Goal: Task Accomplishment & Management: Complete application form

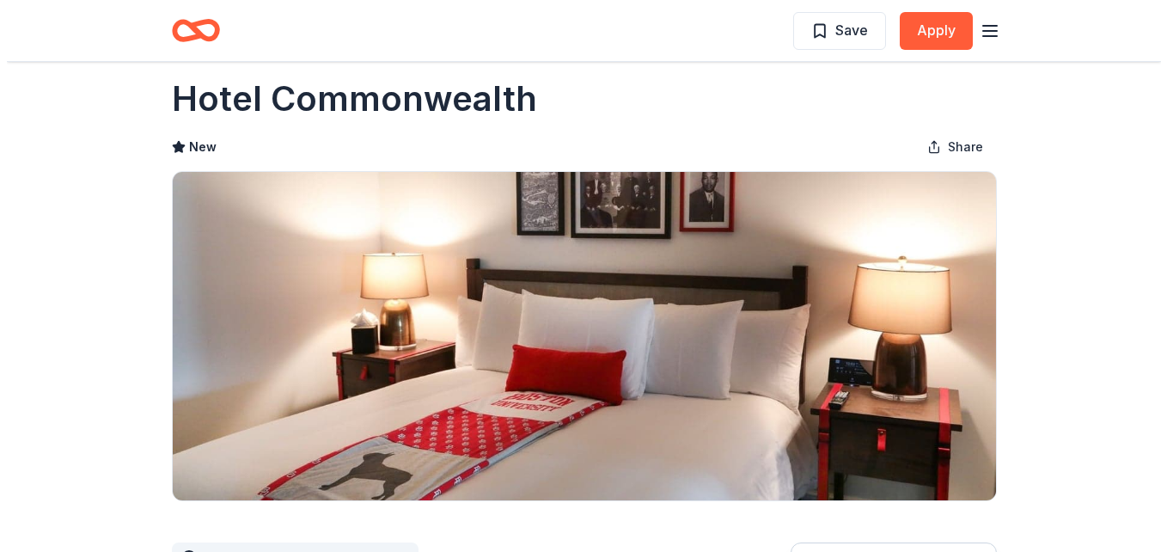
scroll to position [27, 0]
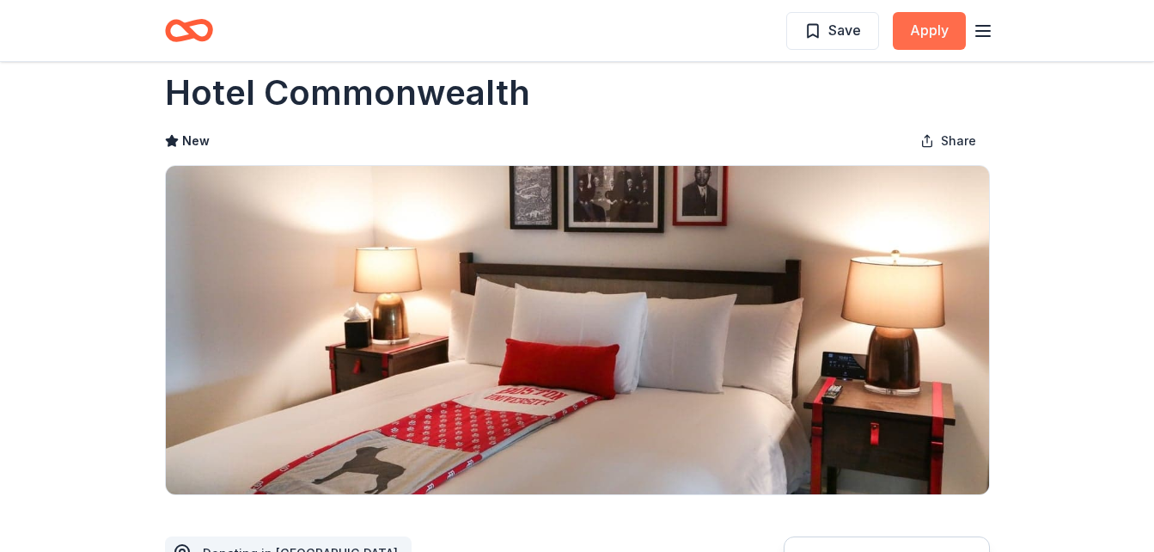
click at [936, 30] on button "Apply" at bounding box center [929, 31] width 73 height 38
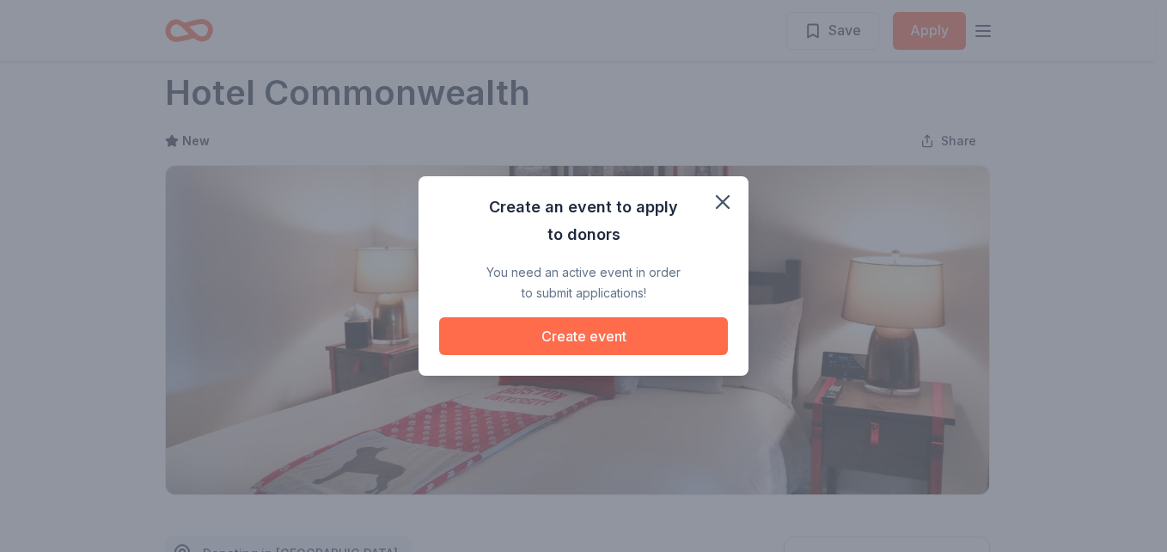
click at [588, 332] on button "Create event" at bounding box center [583, 336] width 289 height 38
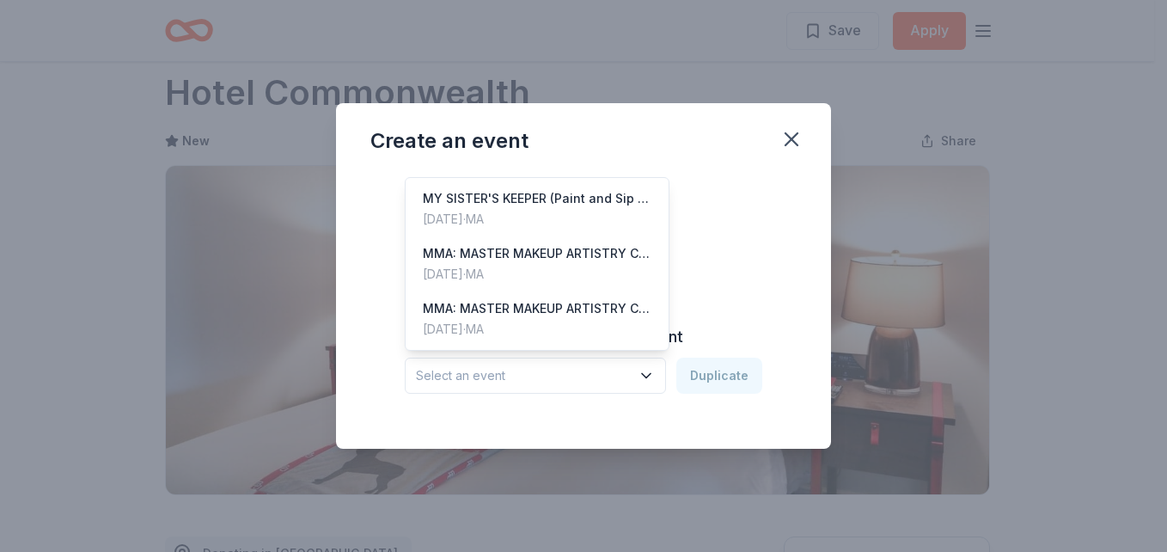
click at [643, 369] on icon "button" at bounding box center [645, 375] width 17 height 17
click at [482, 200] on div "MY SISTER'S KEEPER (Paint and Sip Event)" at bounding box center [537, 198] width 229 height 21
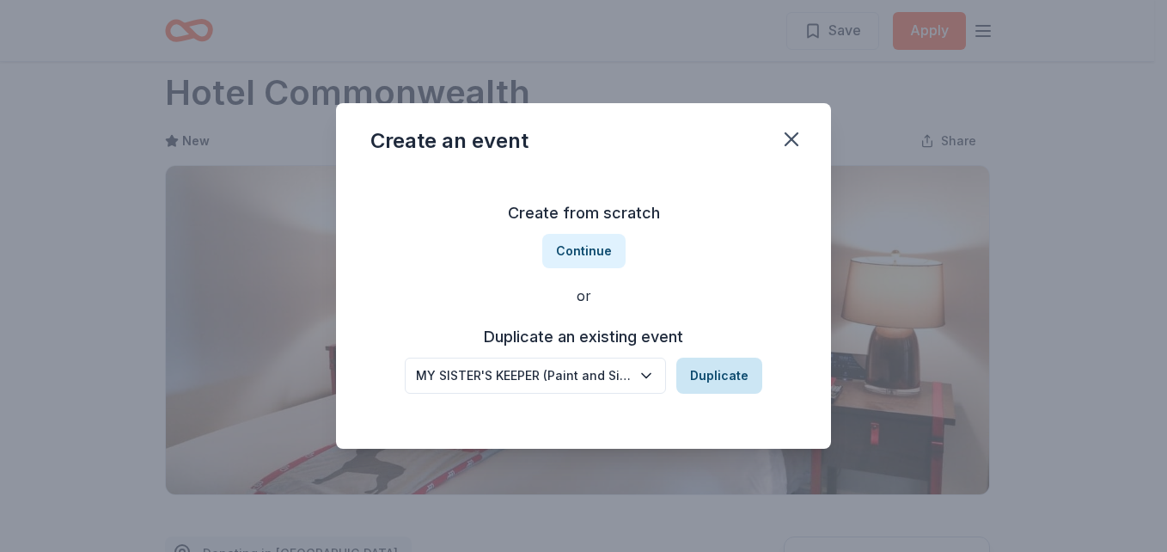
click at [715, 372] on button "Duplicate" at bounding box center [719, 375] width 86 height 36
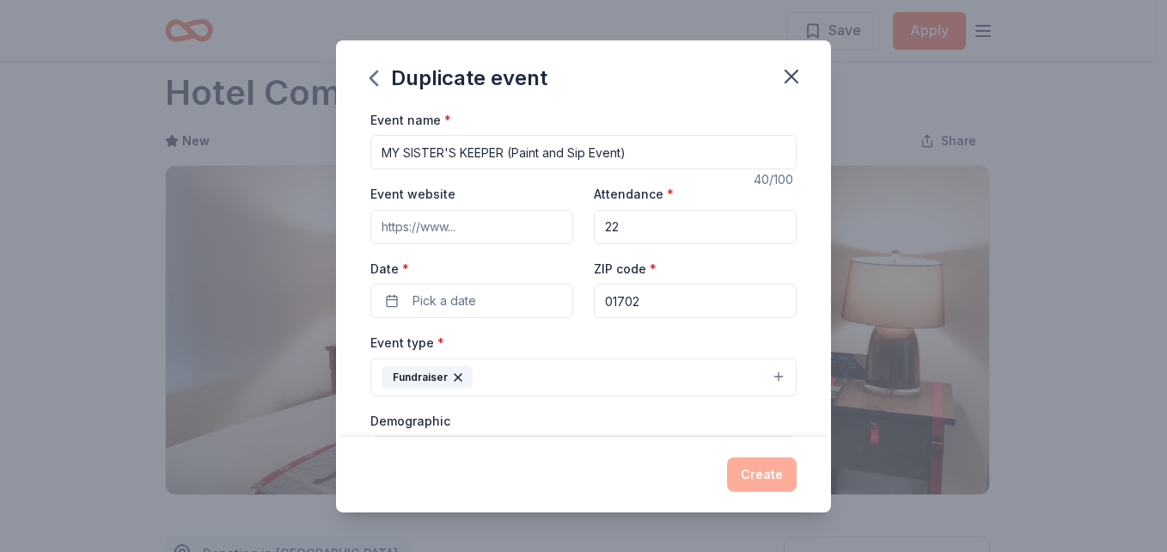
click at [473, 228] on input "Event website" at bounding box center [471, 227] width 203 height 34
type input "[DOMAIN_NAME]"
click at [394, 296] on button "Pick a date" at bounding box center [471, 301] width 203 height 34
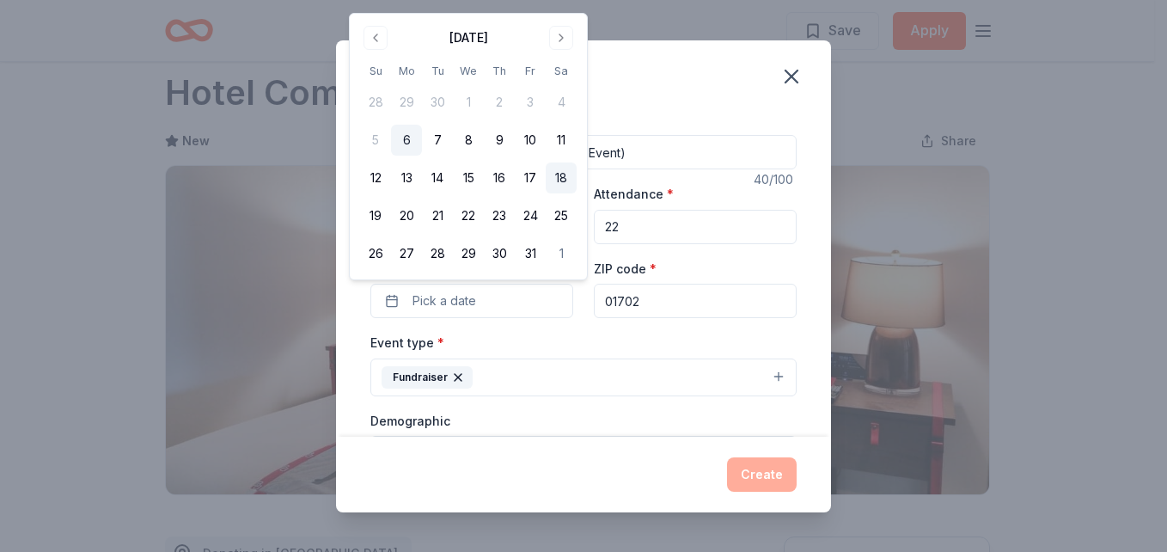
click at [563, 180] on button "18" at bounding box center [561, 177] width 31 height 31
click at [748, 470] on button "Create" at bounding box center [762, 474] width 70 height 34
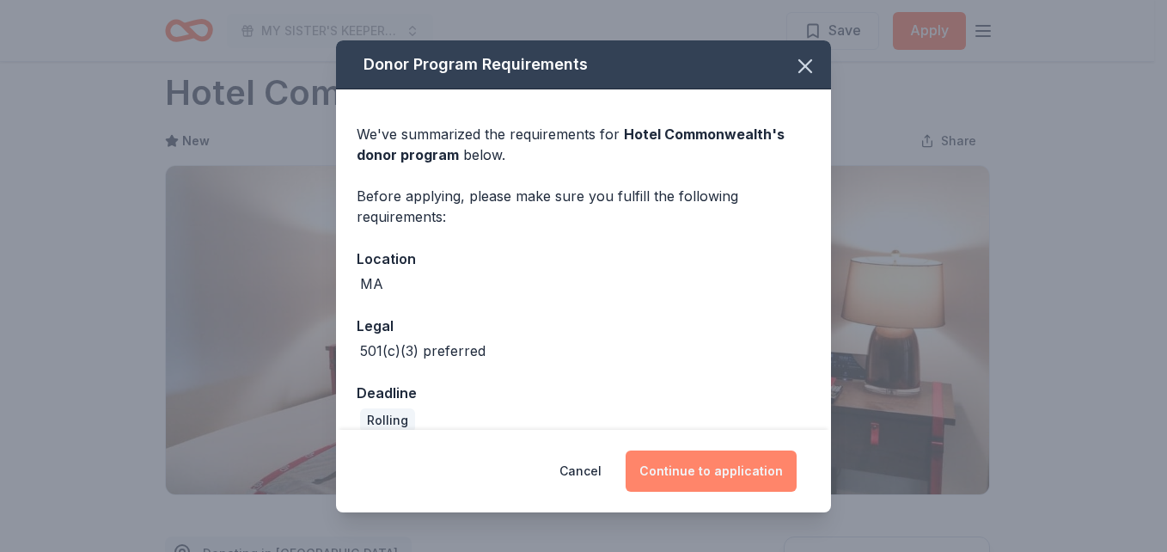
click at [699, 473] on button "Continue to application" at bounding box center [710, 470] width 171 height 41
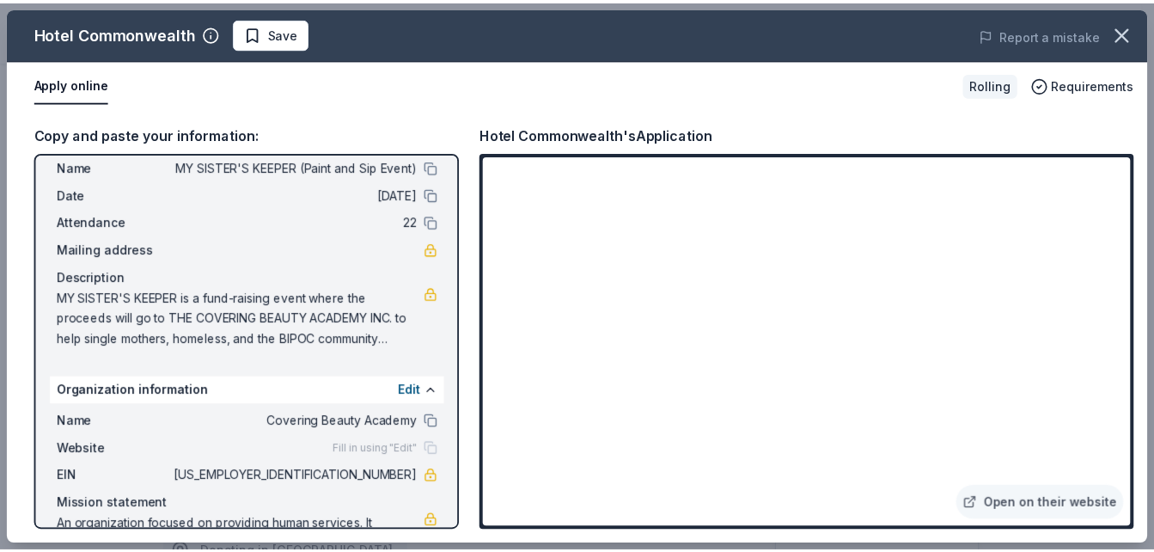
scroll to position [92, 0]
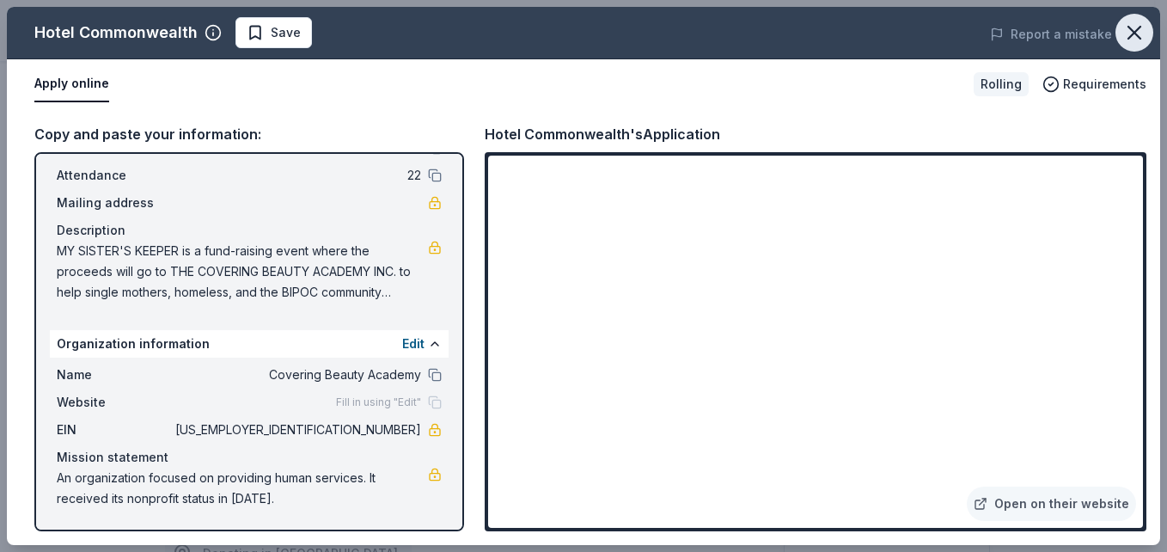
click at [1137, 29] on icon "button" at bounding box center [1134, 33] width 12 height 12
